Goal: Task Accomplishment & Management: Manage account settings

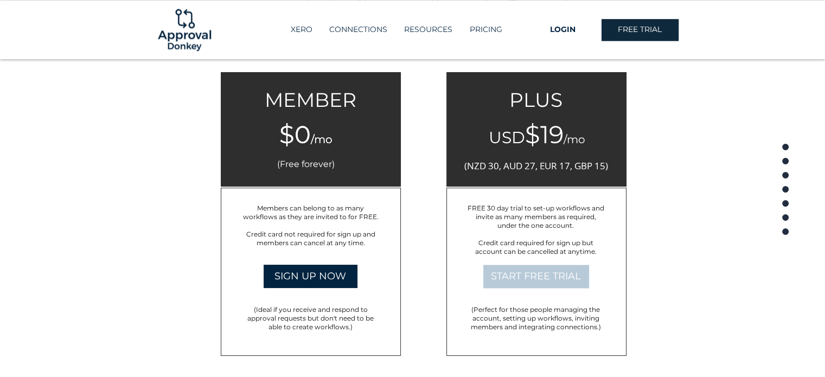
scroll to position [1745, 0]
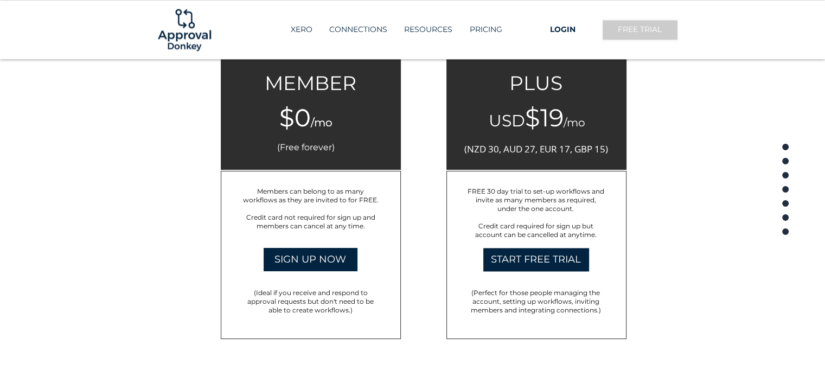
click at [630, 28] on span "FREE TRIAL" at bounding box center [640, 29] width 44 height 11
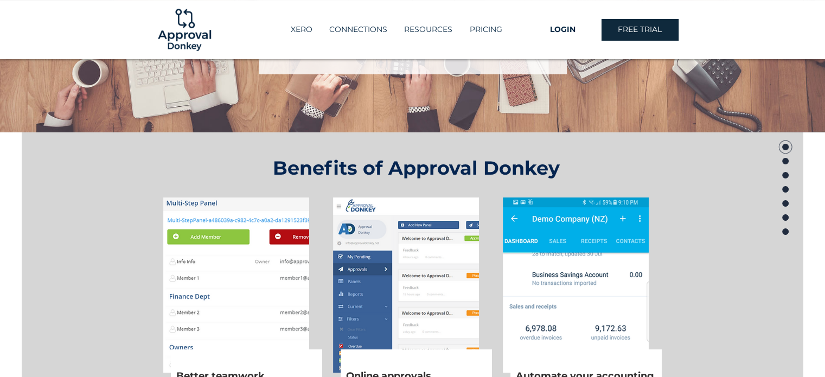
scroll to position [0, 0]
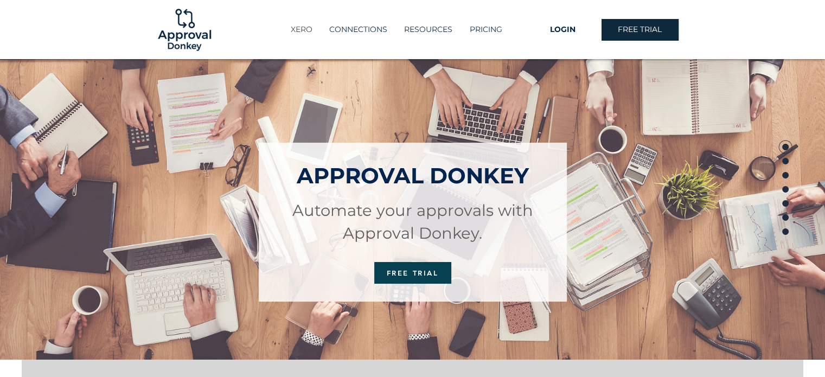
click at [308, 31] on p "XERO" at bounding box center [301, 30] width 33 height 18
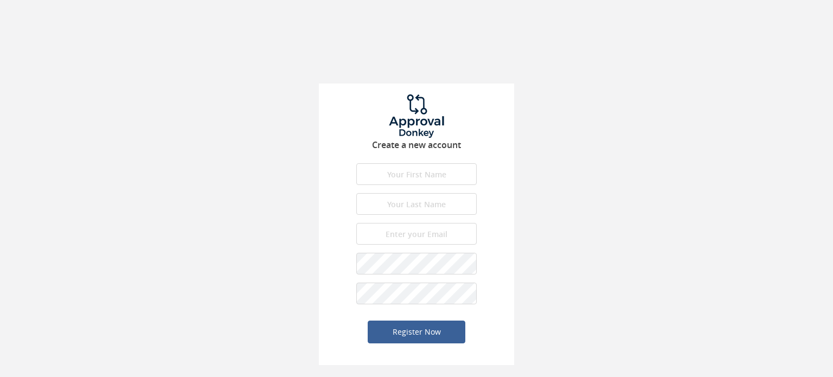
click at [388, 174] on input "text" at bounding box center [416, 174] width 120 height 22
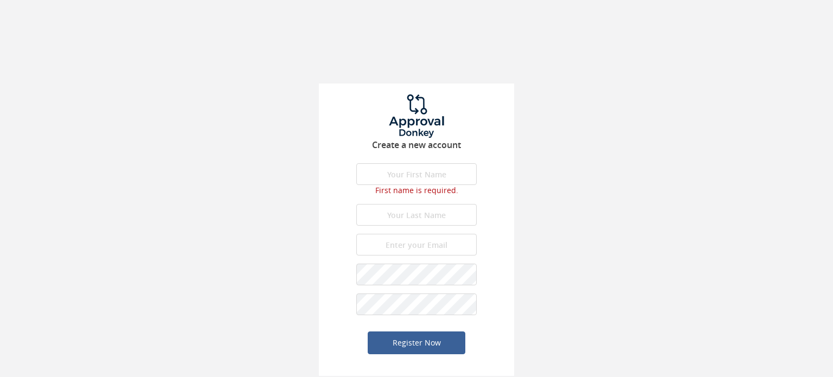
type input "A"
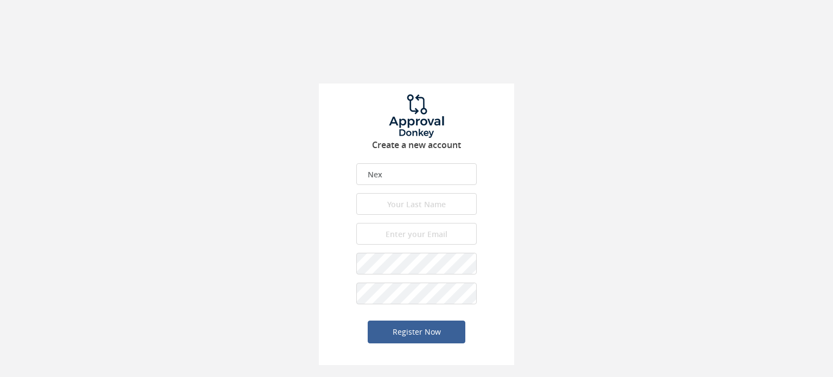
type input "Nexify"
type input "Ltd"
click at [406, 242] on input "email" at bounding box center [416, 234] width 120 height 22
type input "admin.dublin@nexify.io"
click at [509, 265] on div "Create a new account Nexify First name is required. First name must be letters.…" at bounding box center [416, 225] width 195 height 282
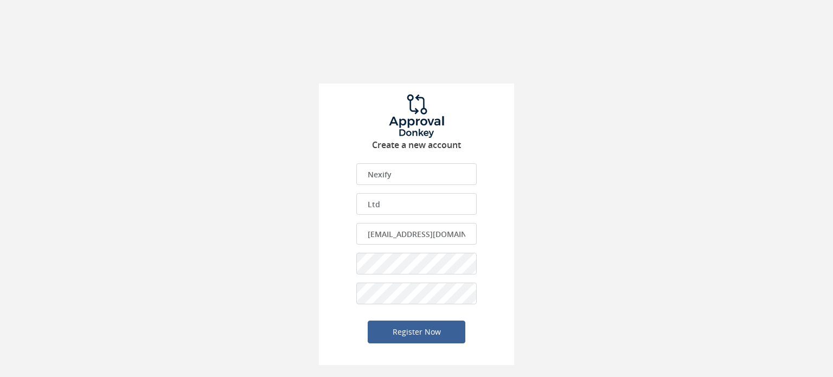
click at [622, 202] on div "Create a new account Nexify First name is required. First name must be letters.…" at bounding box center [416, 182] width 833 height 365
click at [525, 262] on div "Create a new account Nexify First name is required. First name must be letters.…" at bounding box center [416, 182] width 833 height 365
click at [335, 286] on div "Create a new account Nexify First name is required. First name must be letters.…" at bounding box center [416, 225] width 195 height 282
click at [400, 330] on button "Register Now" at bounding box center [417, 331] width 98 height 23
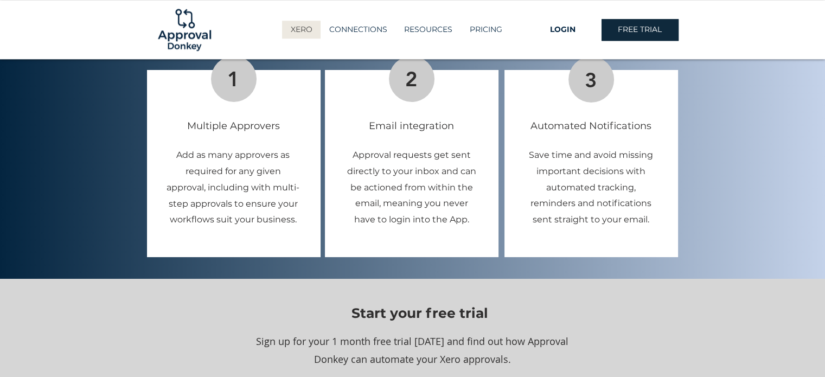
scroll to position [1074, 0]
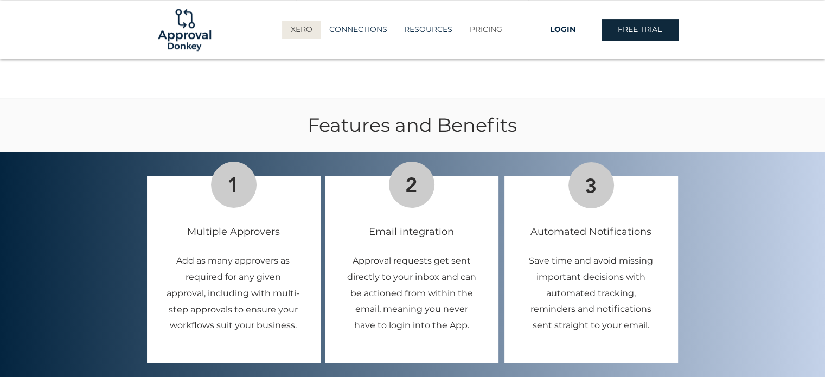
click at [471, 34] on p "PRICING" at bounding box center [485, 30] width 43 height 18
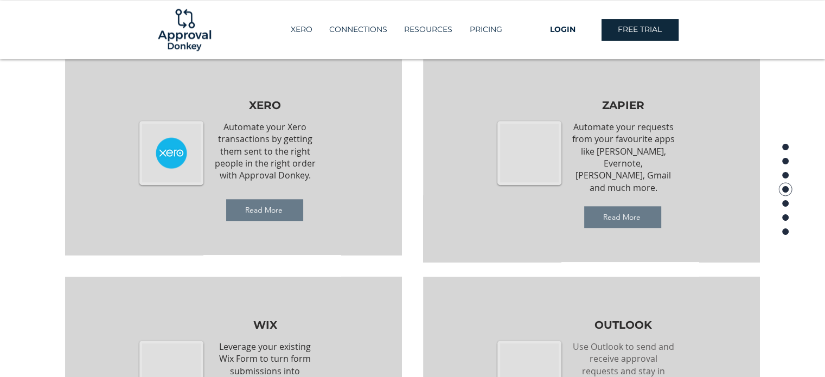
scroll to position [836, 0]
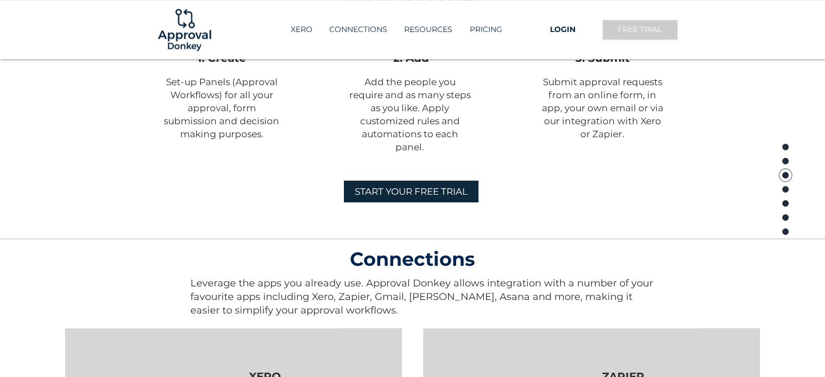
click at [665, 35] on link "FREE TRIAL" at bounding box center [639, 30] width 77 height 22
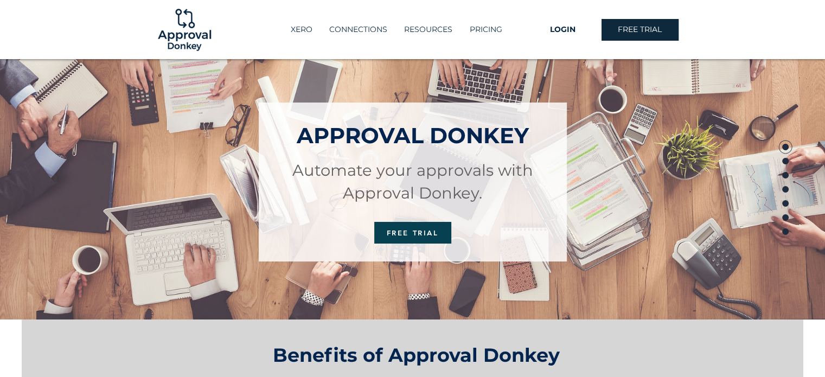
scroll to position [0, 0]
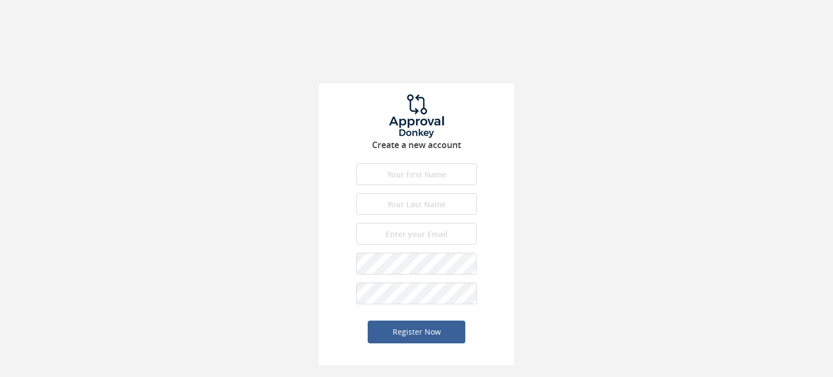
click at [390, 155] on div "Create a new account First name is required. First name must be letters. First …" at bounding box center [416, 225] width 195 height 282
click at [397, 177] on input "text" at bounding box center [416, 174] width 120 height 22
type input "Nexify"
type input "Ltd"
click at [409, 237] on input "email" at bounding box center [416, 234] width 120 height 22
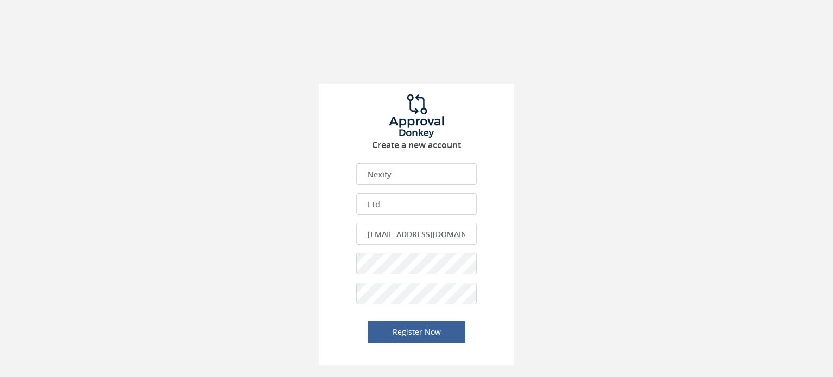
type input "admin.dublin@nexify.io"
click at [356, 274] on div at bounding box center [356, 274] width 0 height 0
click at [343, 249] on div "Create a new account Nexify First name is required. First name must be letters.…" at bounding box center [416, 225] width 195 height 282
click at [213, 237] on div "Create a new account Nexify First name is required. First name must be letters.…" at bounding box center [416, 182] width 833 height 365
click at [396, 332] on button "Register Now" at bounding box center [417, 331] width 98 height 23
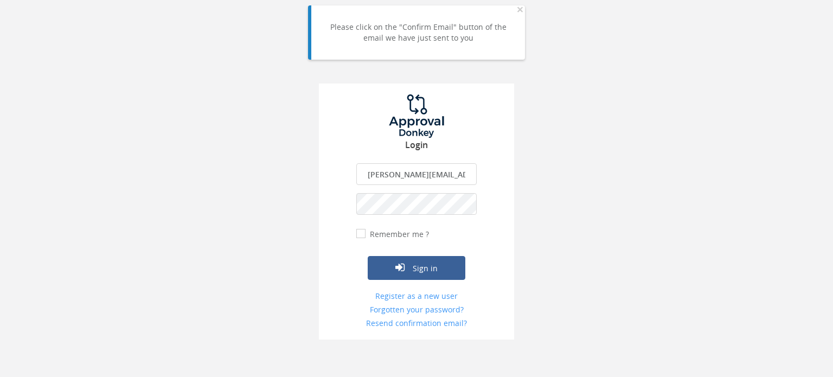
click at [390, 177] on input "francesca.diaferia@youniversal.com" at bounding box center [416, 174] width 120 height 22
click at [409, 271] on button "Sign in" at bounding box center [417, 268] width 98 height 24
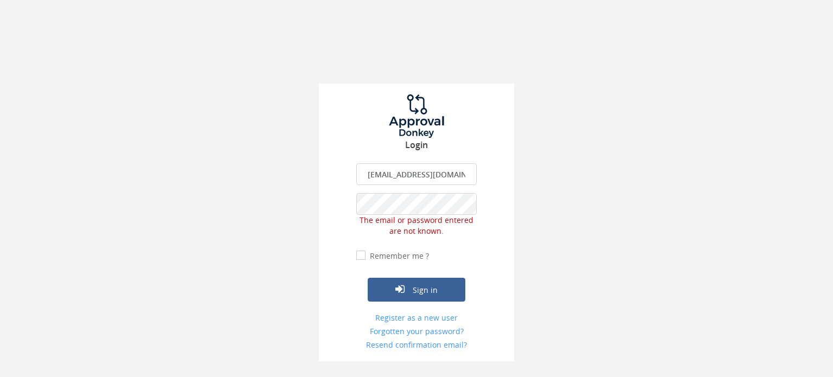
click at [420, 274] on div "Sign in" at bounding box center [416, 273] width 120 height 57
click at [411, 307] on form "admin.dublin@nexify.io The email is required. Invalid email address. The passwo…" at bounding box center [416, 256] width 120 height 187
click at [410, 293] on button "Sign in" at bounding box center [417, 290] width 98 height 24
click at [356, 185] on div at bounding box center [356, 185] width 0 height 0
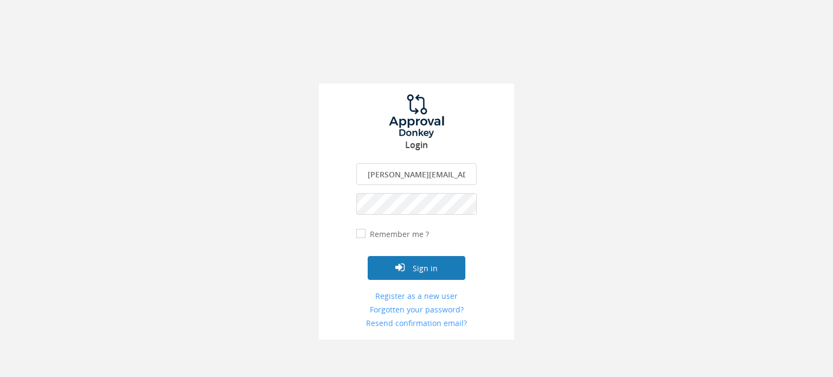
scroll to position [0, 34]
click at [421, 264] on button "Sign in" at bounding box center [417, 268] width 98 height 24
type input "francesca.diaferia@youniversal.com"
click at [431, 256] on button "Sign in" at bounding box center [417, 268] width 98 height 24
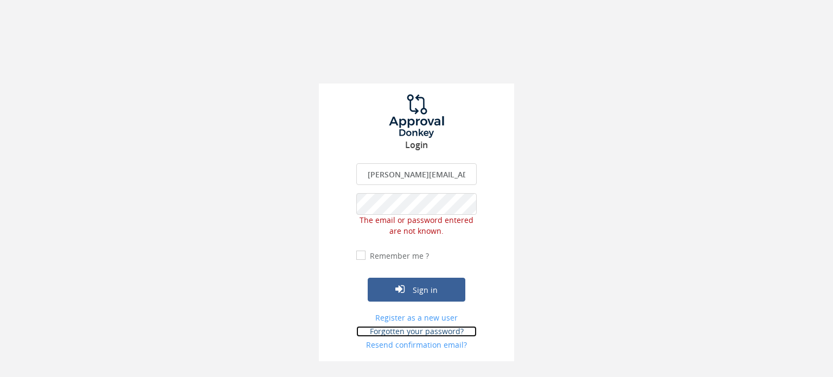
click at [406, 330] on link "Forgotten your password?" at bounding box center [416, 331] width 120 height 11
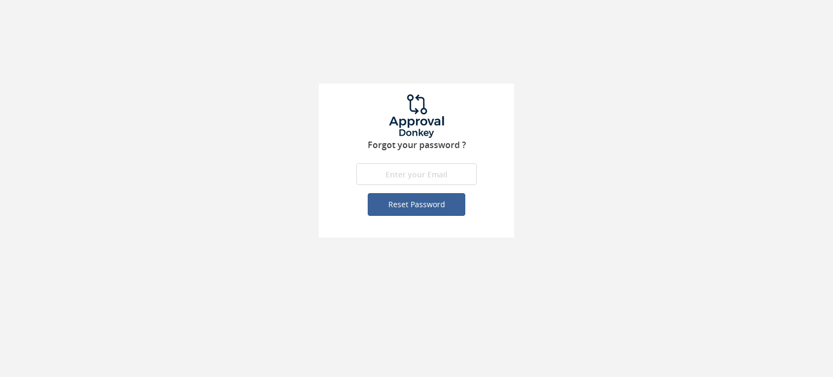
click at [396, 168] on input "email" at bounding box center [416, 174] width 120 height 22
click at [417, 177] on input "francesca.diaferia@youniversal.comfra" at bounding box center [416, 174] width 120 height 22
click at [450, 175] on input "francesca.diaferia@youniversal.comfra" at bounding box center [416, 174] width 120 height 22
type input "francesca.diaferia@youniversal.com"
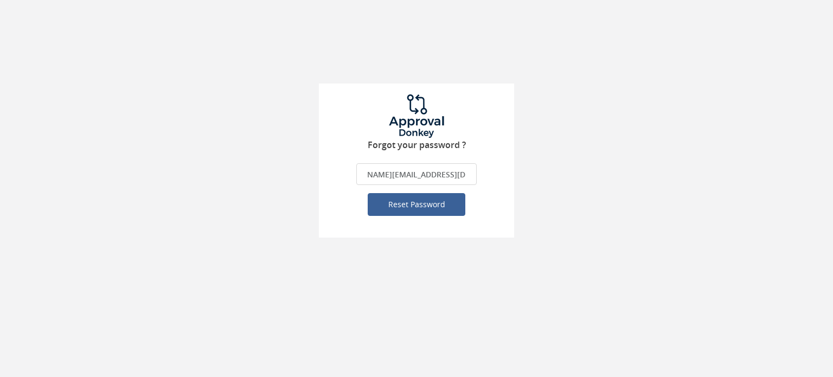
scroll to position [0, 34]
click at [368, 193] on button "Reset Password" at bounding box center [417, 204] width 98 height 23
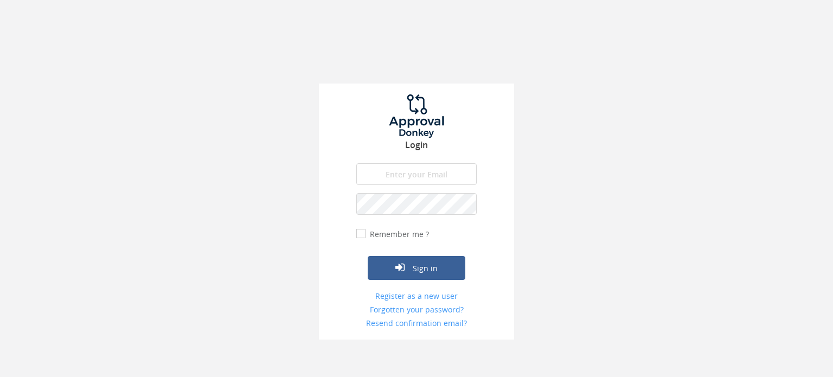
click at [411, 173] on input "email" at bounding box center [416, 174] width 120 height 22
click at [411, 173] on input "francesca.diaferia@youniversal.com" at bounding box center [416, 174] width 120 height 22
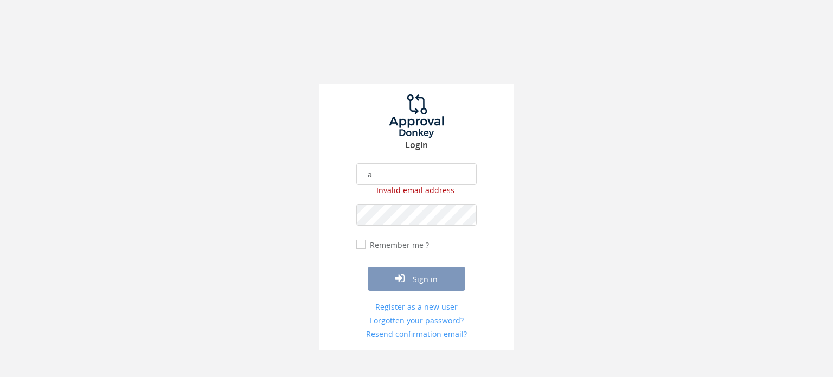
scroll to position [0, 0]
type input "[EMAIL_ADDRESS][DOMAIN_NAME]"
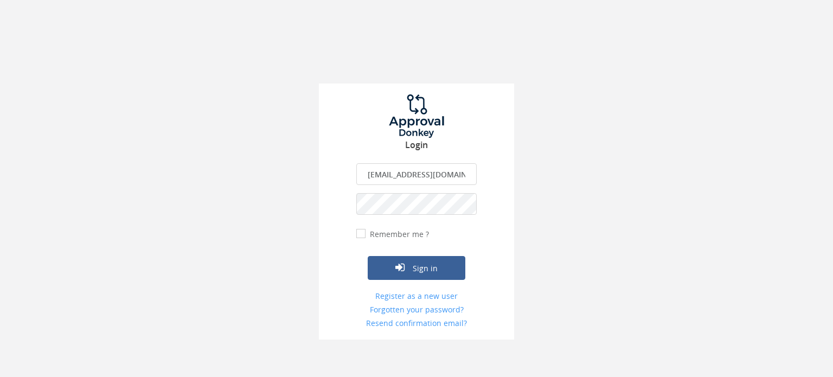
click at [274, 213] on div "Login [EMAIL_ADDRESS][DOMAIN_NAME] The email is required. Invalid email address…" at bounding box center [416, 169] width 833 height 339
click at [356, 215] on div at bounding box center [356, 215] width 0 height 0
click at [409, 260] on button "Sign in" at bounding box center [417, 268] width 98 height 24
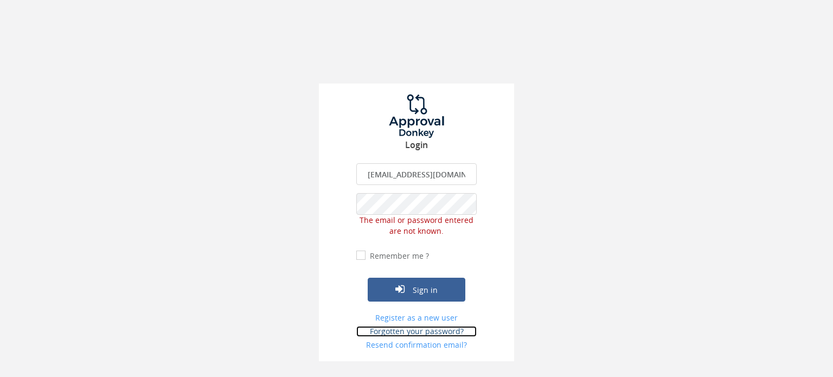
click at [437, 332] on link "Forgotten your password?" at bounding box center [416, 331] width 120 height 11
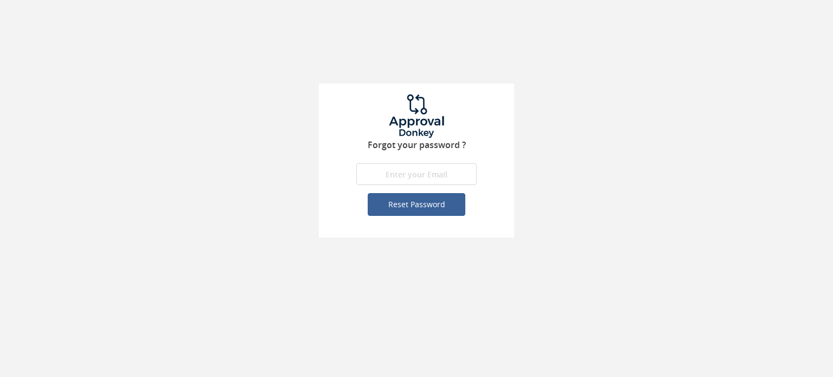
click at [383, 169] on input "email" at bounding box center [416, 174] width 120 height 22
click at [410, 201] on button "Reset Password" at bounding box center [417, 204] width 98 height 23
click at [442, 198] on button "Reset Password" at bounding box center [417, 204] width 98 height 23
click at [436, 176] on input "[EMAIL_ADDRESS][DOMAIN_NAME]" at bounding box center [416, 174] width 120 height 22
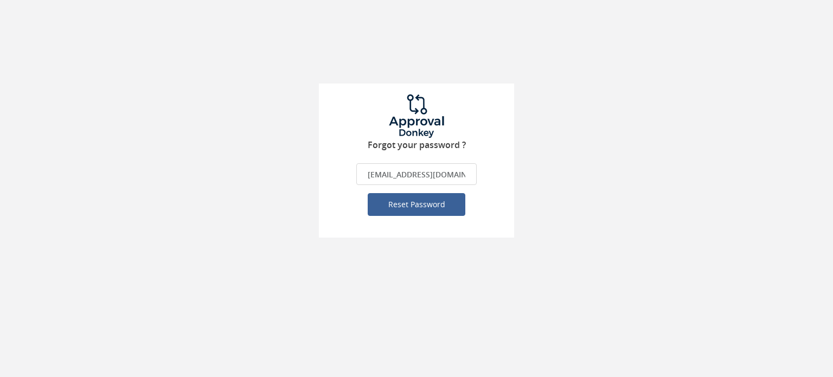
click at [436, 176] on input "[EMAIL_ADDRESS][DOMAIN_NAME]" at bounding box center [416, 174] width 120 height 22
paste input "Adm1inNex1f4"
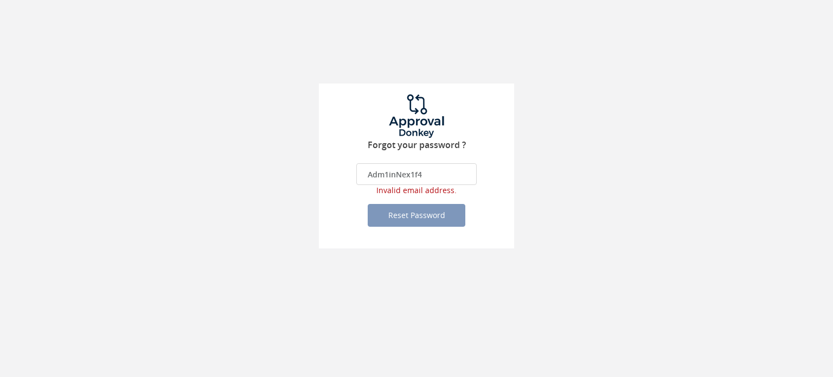
type input "Adm1inNex1f4"
click at [293, 84] on div "Forgot your password ? Adm1inNex1f4 The email is required. Invalid email addres…" at bounding box center [416, 124] width 833 height 248
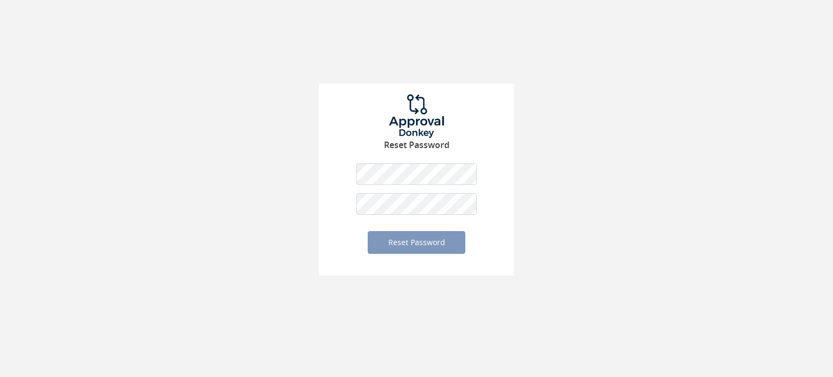
click at [319, 172] on div "Reset Password The password is required. The password should be minimum 6 chara…" at bounding box center [416, 180] width 195 height 192
click at [356, 185] on div at bounding box center [356, 185] width 0 height 0
click at [356, 215] on div at bounding box center [356, 215] width 0 height 0
click at [429, 246] on button "Reset Password" at bounding box center [417, 242] width 98 height 23
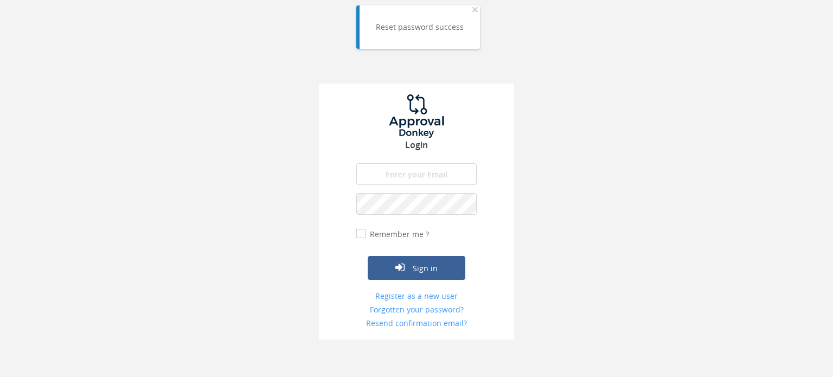
click at [404, 179] on input "email" at bounding box center [416, 174] width 120 height 22
type input "[EMAIL_ADDRESS][DOMAIN_NAME]"
click at [427, 278] on button "Sign in" at bounding box center [417, 268] width 98 height 24
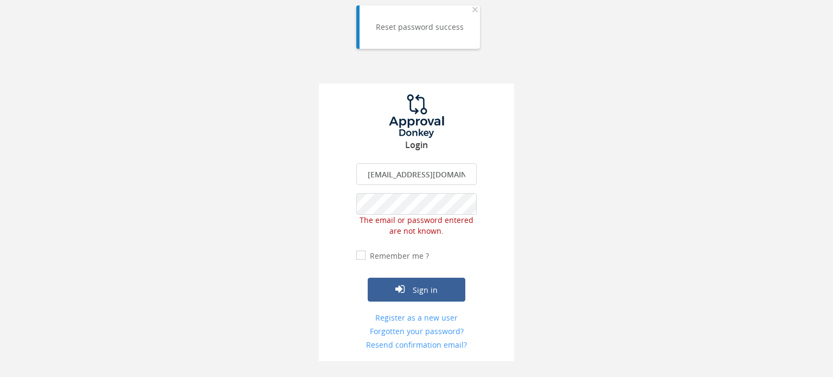
click at [451, 190] on form "admin.dublin@nexify.io The email is required. Invalid email address. The passwo…" at bounding box center [416, 256] width 120 height 187
click at [432, 284] on button "Sign in" at bounding box center [417, 290] width 98 height 24
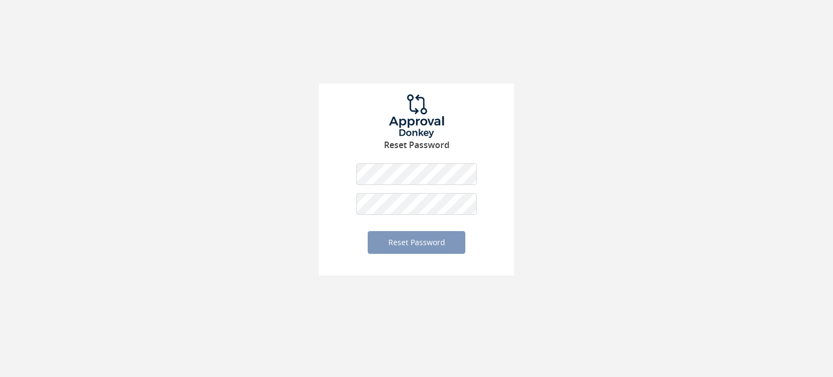
click at [254, 153] on div "Reset Password The password is required. The password should be minimum 6 chara…" at bounding box center [416, 137] width 833 height 275
click at [380, 240] on button "Reset Password" at bounding box center [417, 242] width 98 height 23
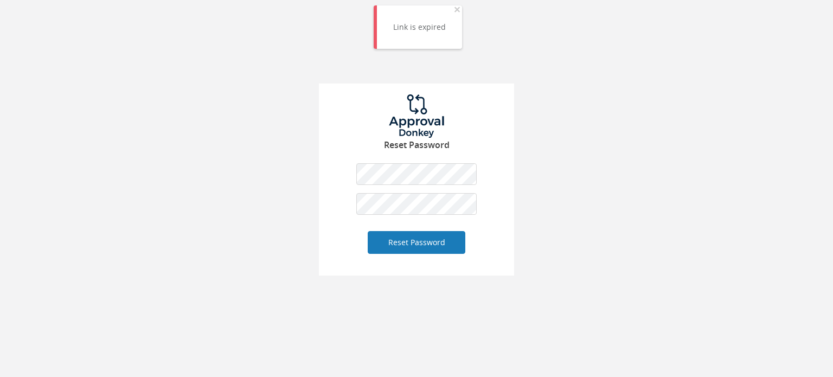
click at [410, 245] on button "Reset Password" at bounding box center [417, 242] width 98 height 23
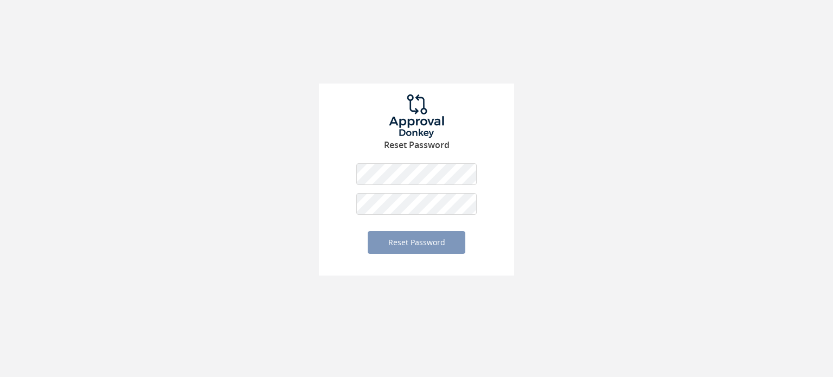
click at [390, 191] on form "The password is required. The password should be minimum 6 characters. The pass…" at bounding box center [416, 208] width 120 height 91
drag, startPoint x: 269, startPoint y: 230, endPoint x: 388, endPoint y: 240, distance: 119.1
click at [269, 230] on div "Reset Password The password is required. The password should be minimum 6 chara…" at bounding box center [416, 137] width 833 height 275
click at [401, 240] on button "Reset Password" at bounding box center [417, 242] width 98 height 23
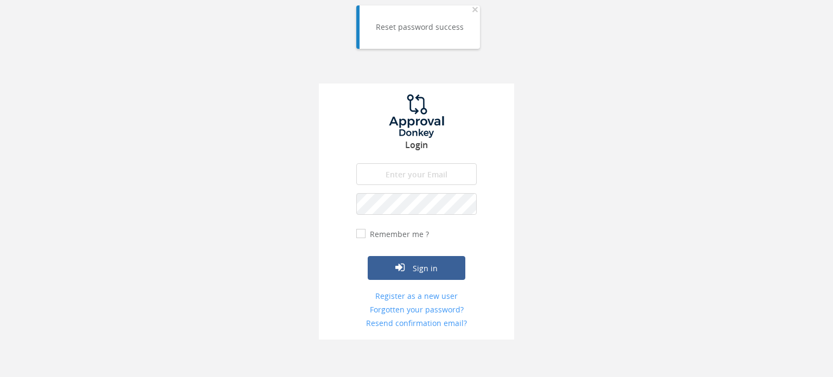
click at [412, 170] on input "email" at bounding box center [416, 174] width 120 height 22
type input "[EMAIL_ADDRESS][DOMAIN_NAME]"
click at [164, 215] on div "Login [EMAIL_ADDRESS][DOMAIN_NAME] The email is required. Invalid email address…" at bounding box center [416, 169] width 833 height 339
click at [380, 266] on button "Sign in" at bounding box center [417, 268] width 98 height 24
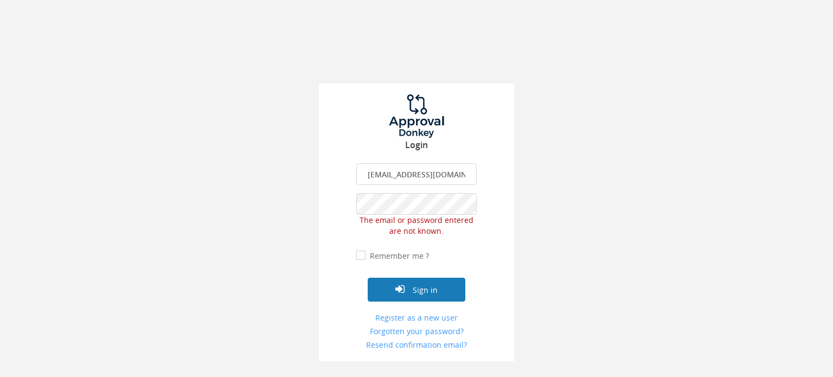
click at [399, 284] on icon "submit" at bounding box center [399, 289] width 9 height 11
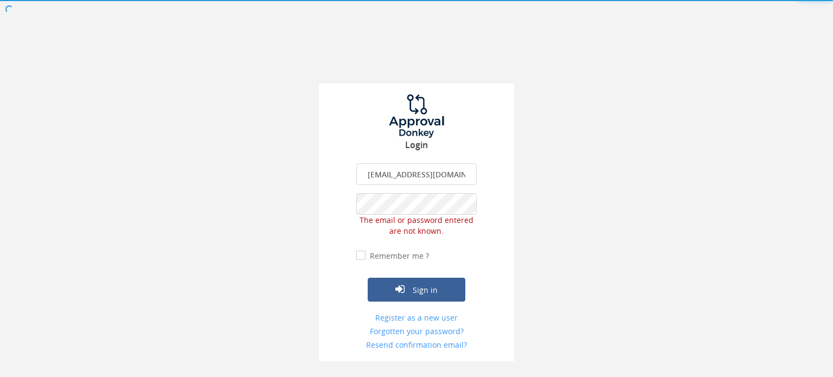
click at [397, 262] on div "Sign in" at bounding box center [416, 273] width 120 height 57
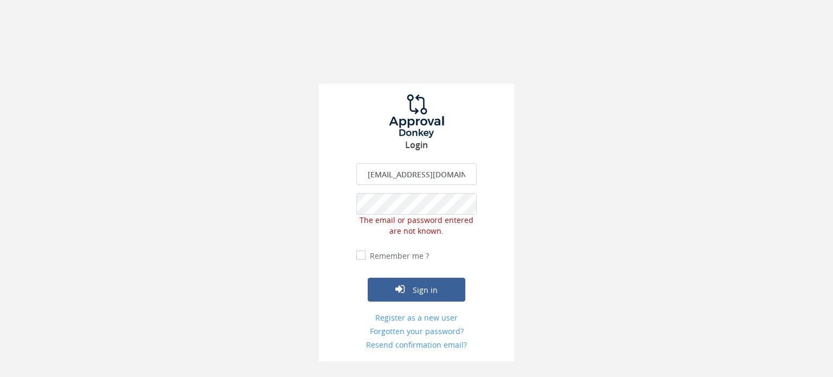
click at [395, 253] on label "Remember me ?" at bounding box center [398, 256] width 62 height 11
click at [363, 253] on input "Remember me ?" at bounding box center [359, 255] width 7 height 7
checkbox input "true"
click at [401, 281] on button "Sign in" at bounding box center [417, 290] width 98 height 24
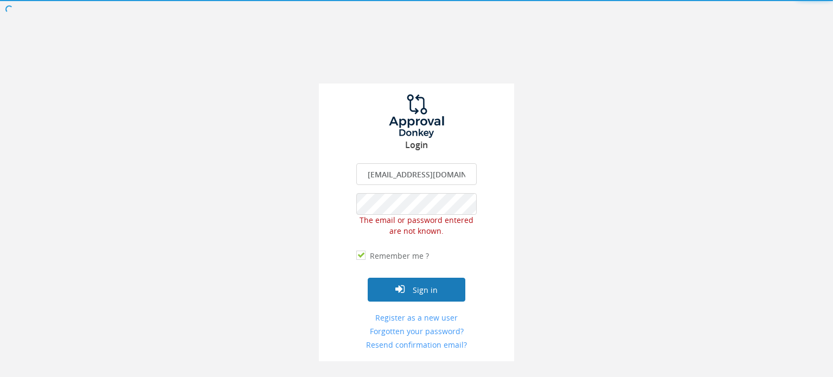
click at [401, 281] on button "Sign in" at bounding box center [417, 290] width 98 height 24
click at [401, 0] on div at bounding box center [416, 0] width 833 height 0
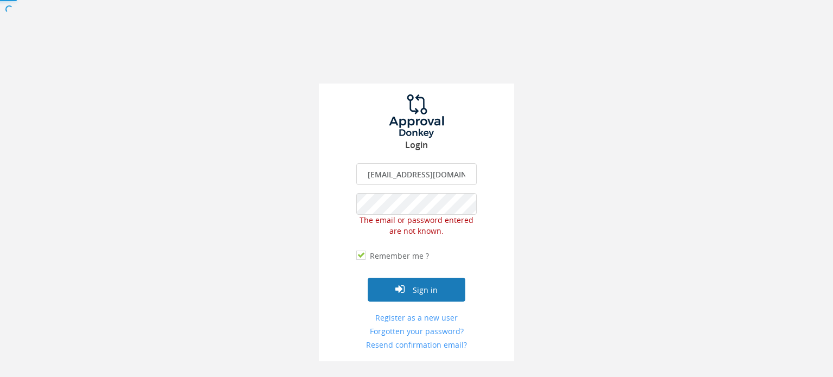
click at [401, 281] on div at bounding box center [416, 188] width 833 height 377
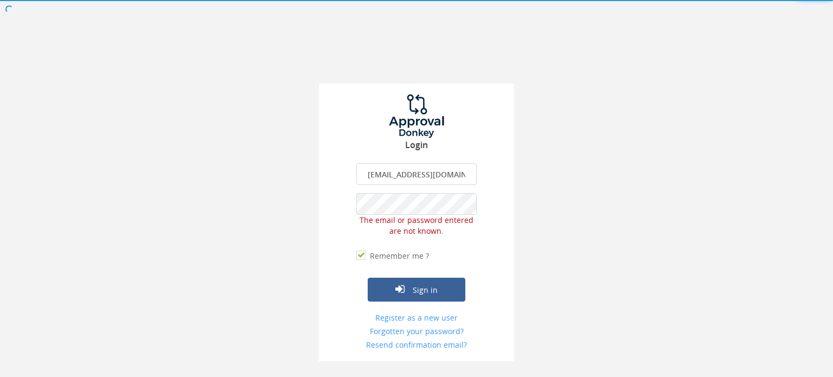
click at [402, 182] on input "[EMAIL_ADDRESS][DOMAIN_NAME]" at bounding box center [416, 174] width 120 height 22
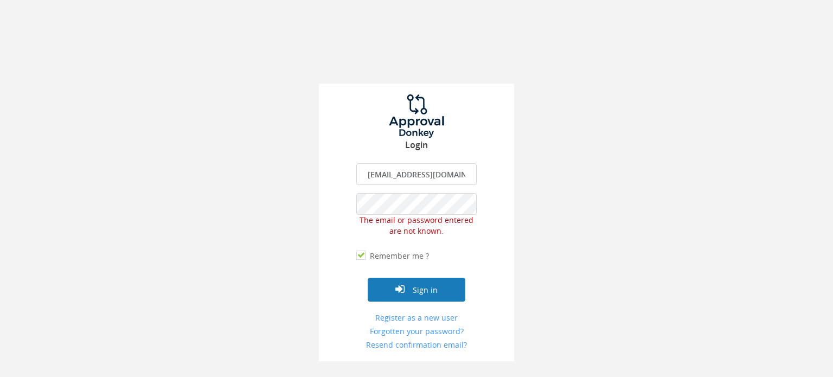
click at [414, 279] on button "Sign in" at bounding box center [417, 290] width 98 height 24
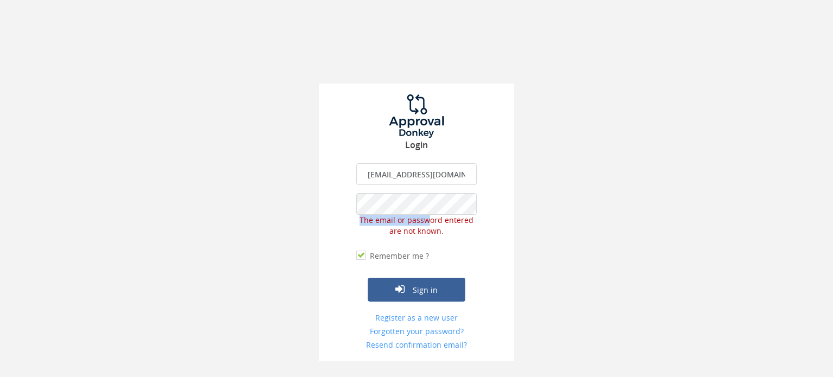
drag, startPoint x: 425, startPoint y: 218, endPoint x: 313, endPoint y: 221, distance: 111.2
click at [313, 221] on div "Login [EMAIL_ADDRESS][DOMAIN_NAME] The email is required. Invalid email address…" at bounding box center [416, 180] width 833 height 361
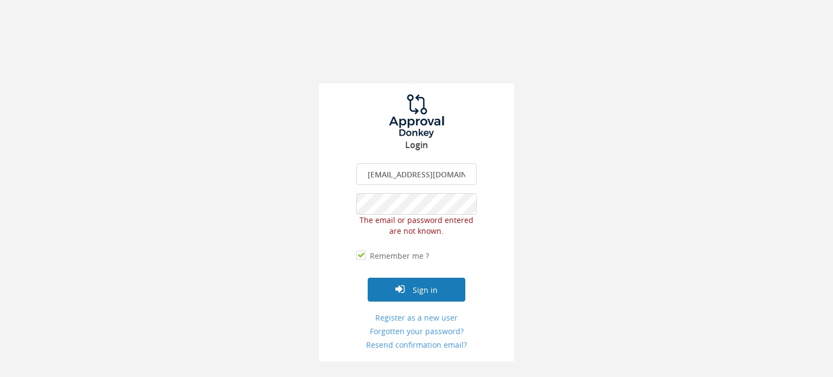
click at [403, 297] on button "Sign in" at bounding box center [417, 290] width 98 height 24
